Goal: Find specific page/section: Find specific page/section

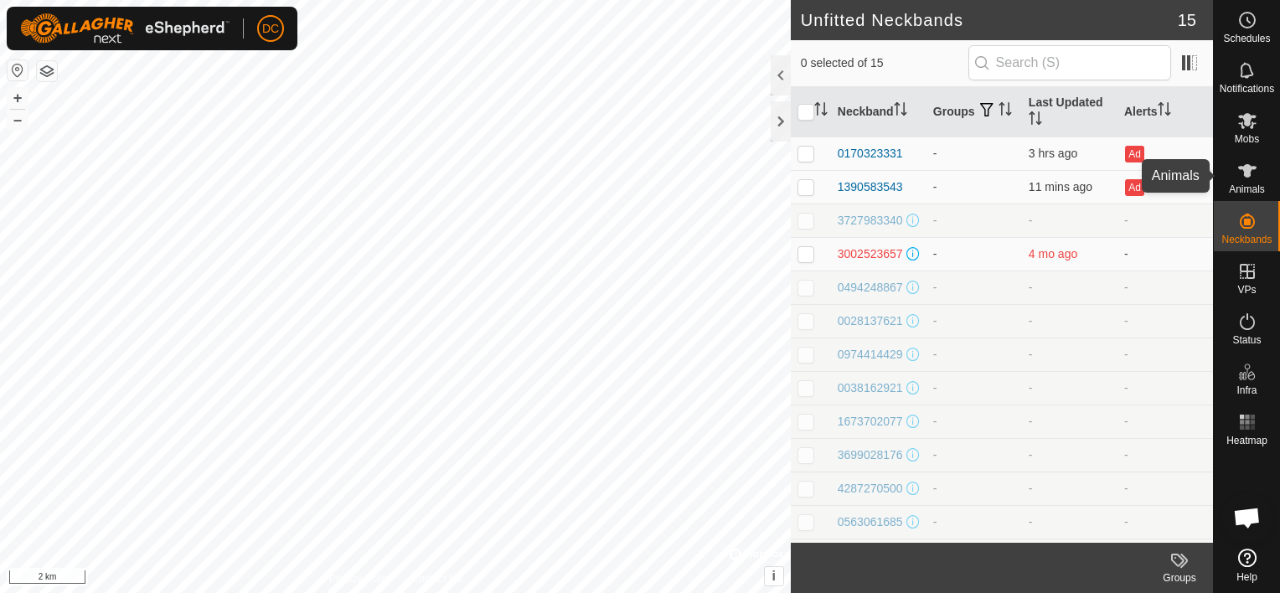
click at [1246, 168] on icon at bounding box center [1247, 170] width 18 height 13
